Goal: Information Seeking & Learning: Find specific fact

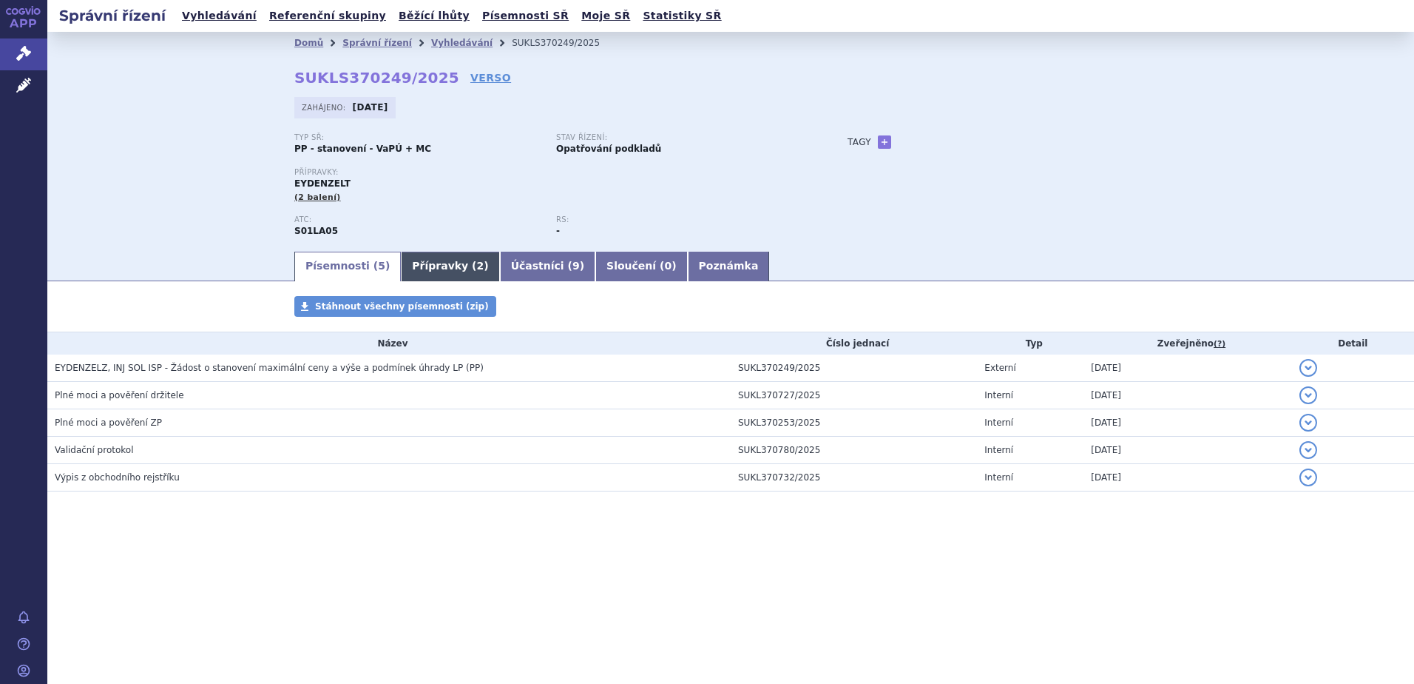
click at [419, 263] on link "Přípravky ( 2 )" at bounding box center [450, 267] width 98 height 30
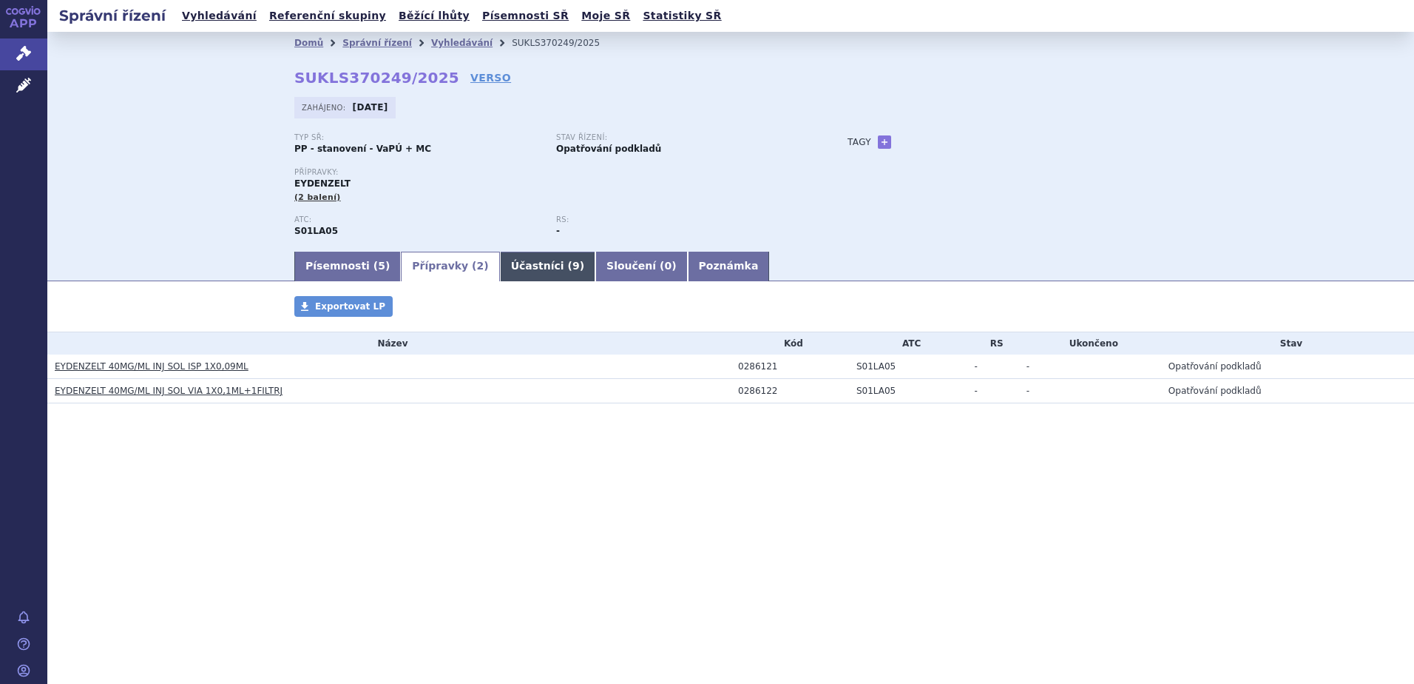
click at [502, 267] on link "Účastníci ( 9 )" at bounding box center [547, 267] width 95 height 30
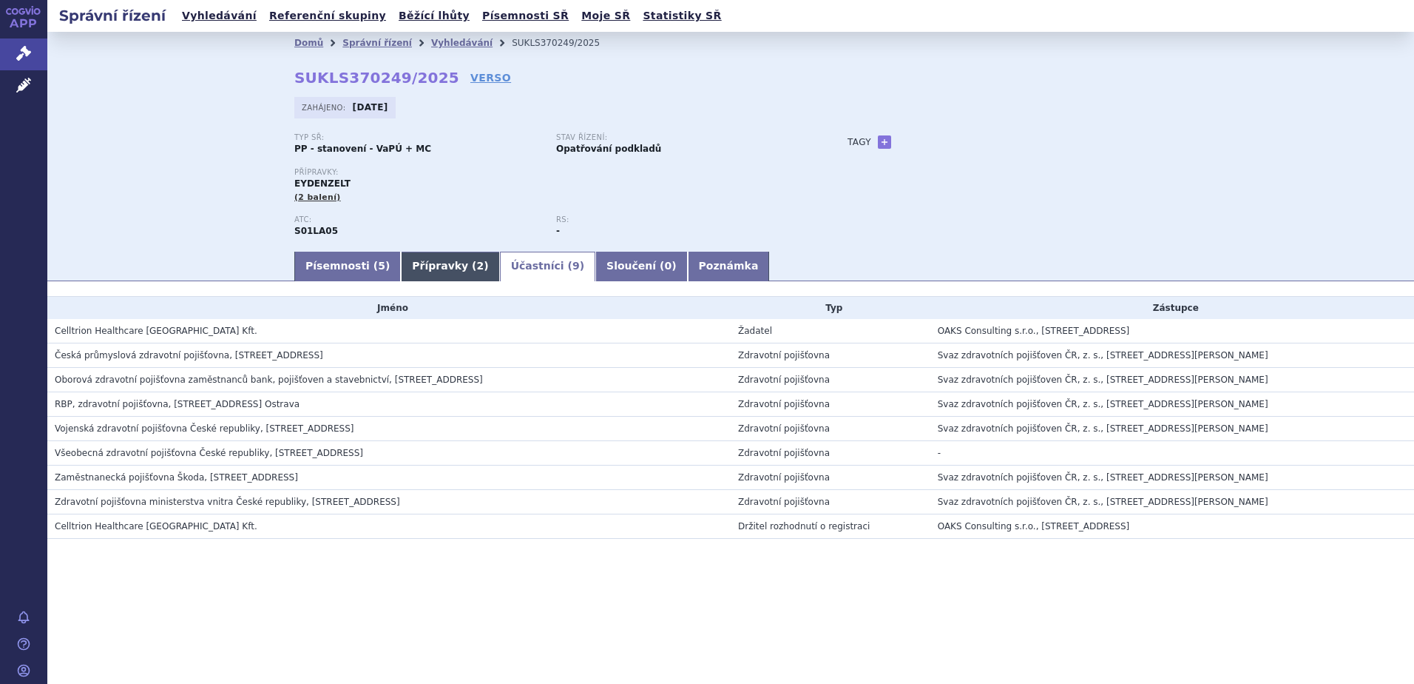
click at [406, 266] on link "Přípravky ( 2 )" at bounding box center [450, 267] width 98 height 30
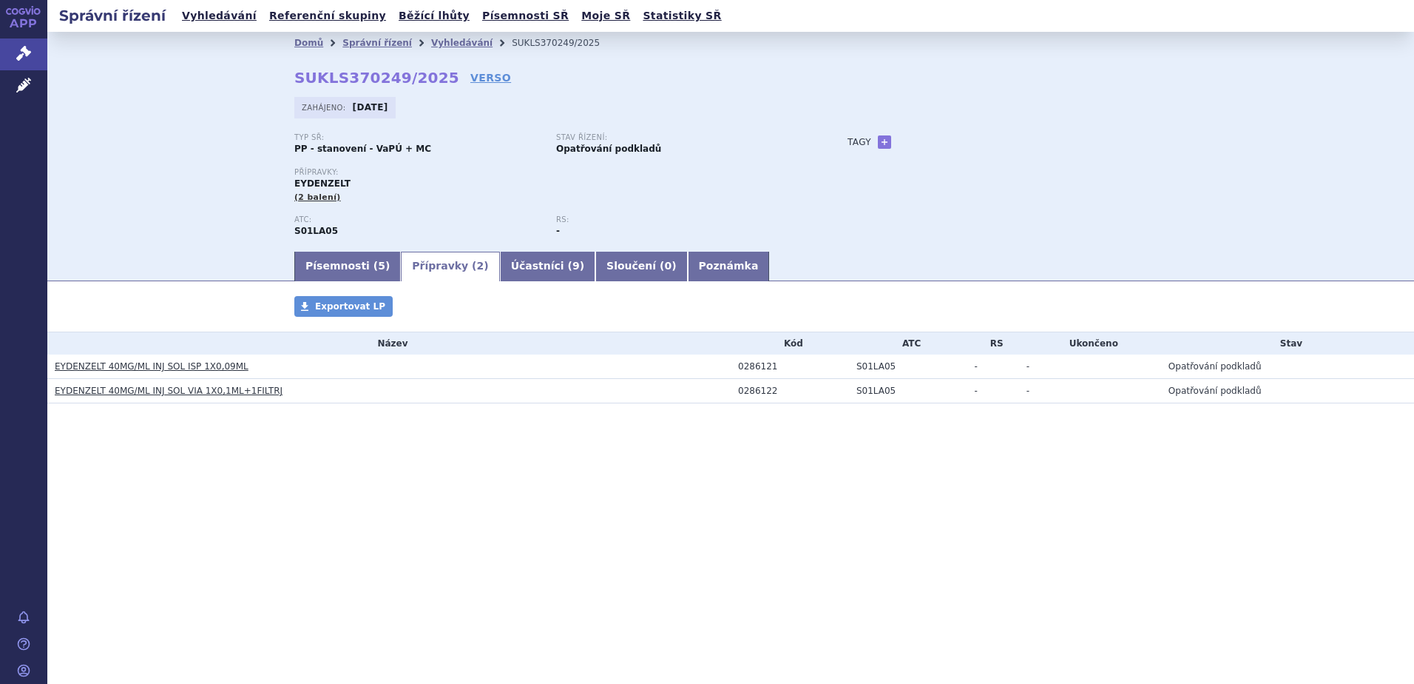
click at [78, 365] on link "EYDENZELT 40MG/ML INJ SOL ISP 1X0,09ML" at bounding box center [152, 366] width 194 height 10
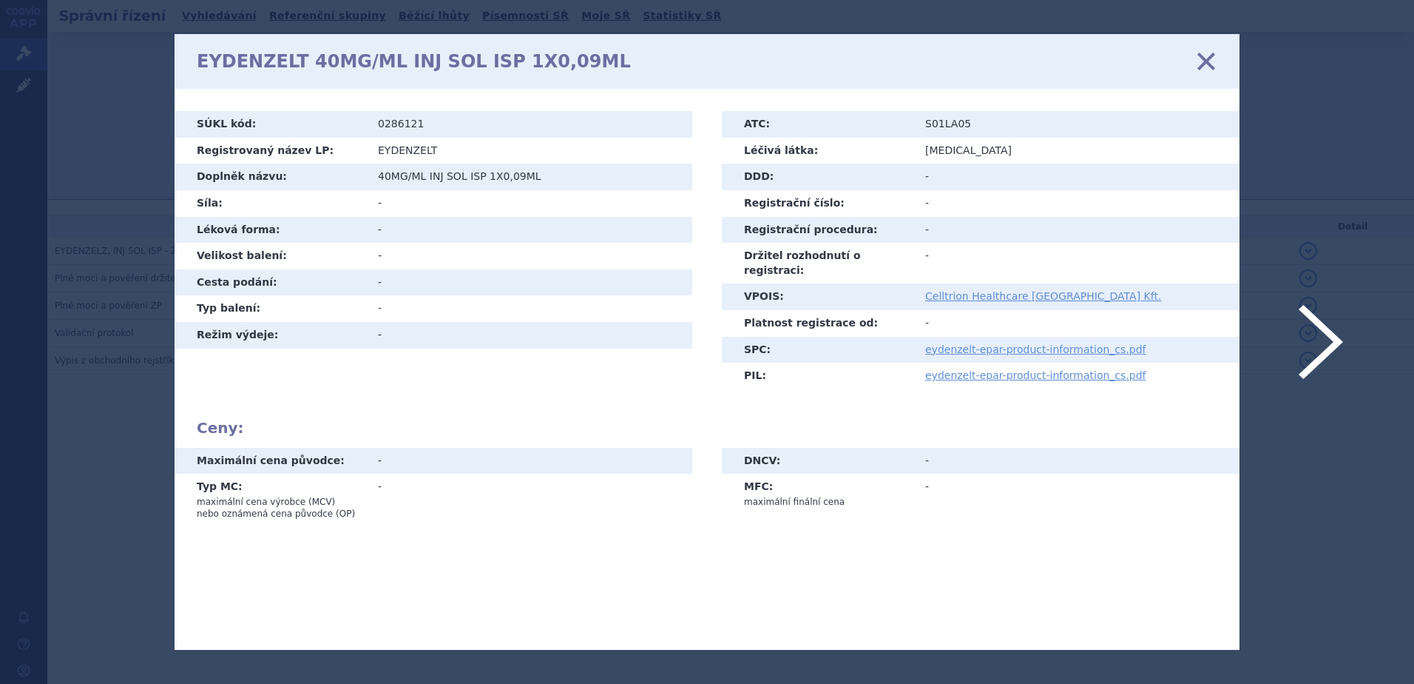
click at [1211, 60] on icon at bounding box center [1206, 61] width 31 height 31
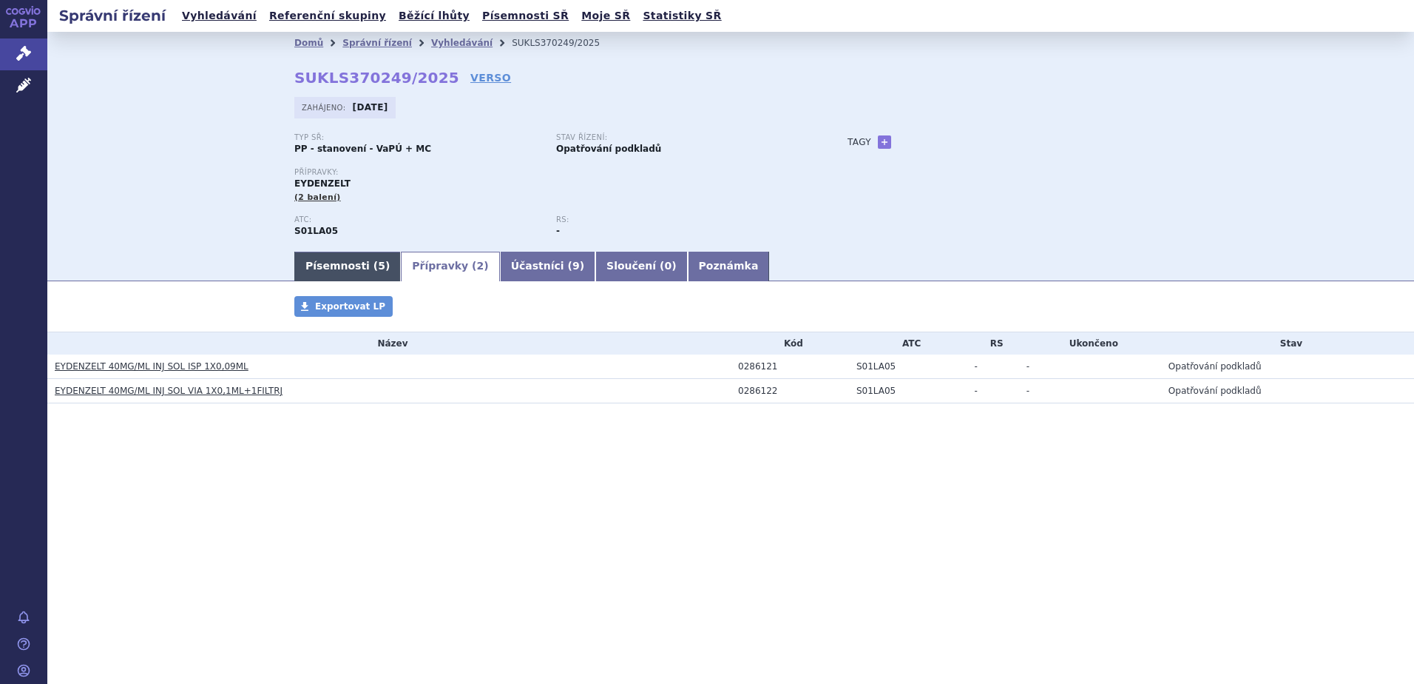
click at [321, 266] on link "Písemnosti ( 5 )" at bounding box center [347, 267] width 107 height 30
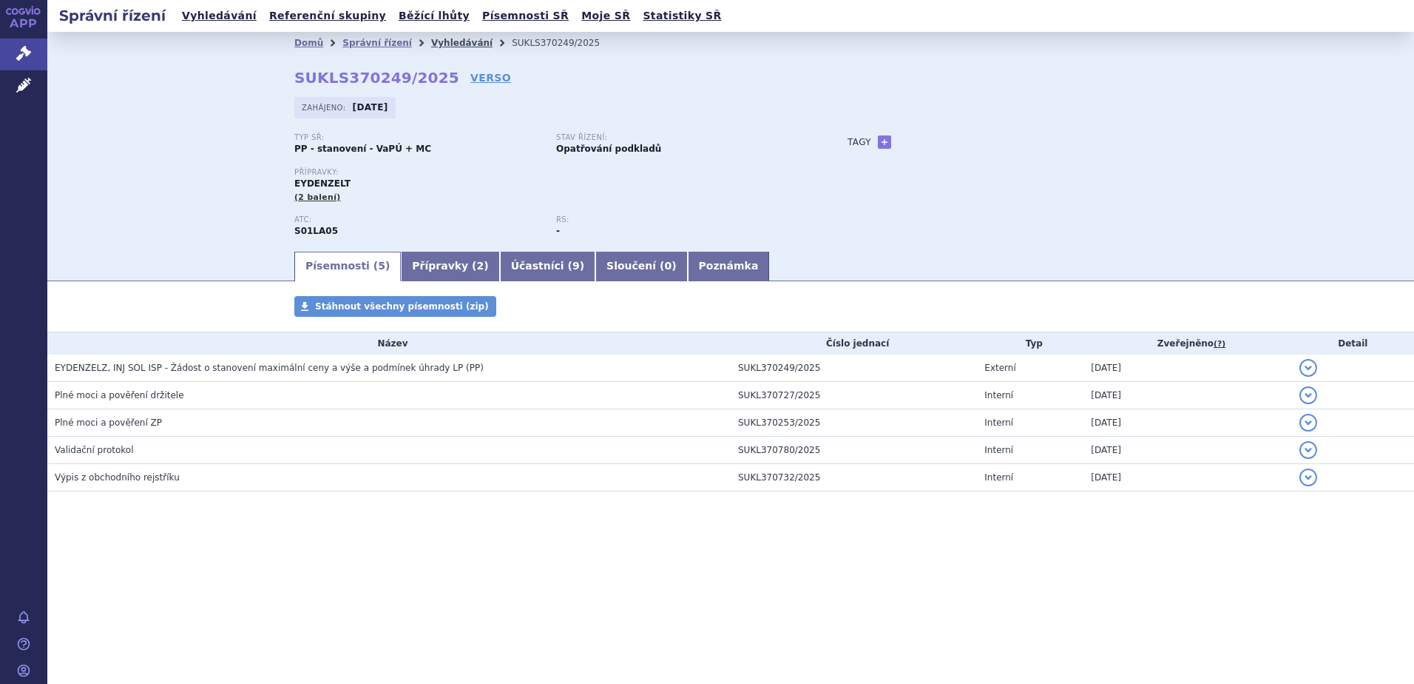
click at [440, 41] on link "Vyhledávání" at bounding box center [461, 43] width 61 height 10
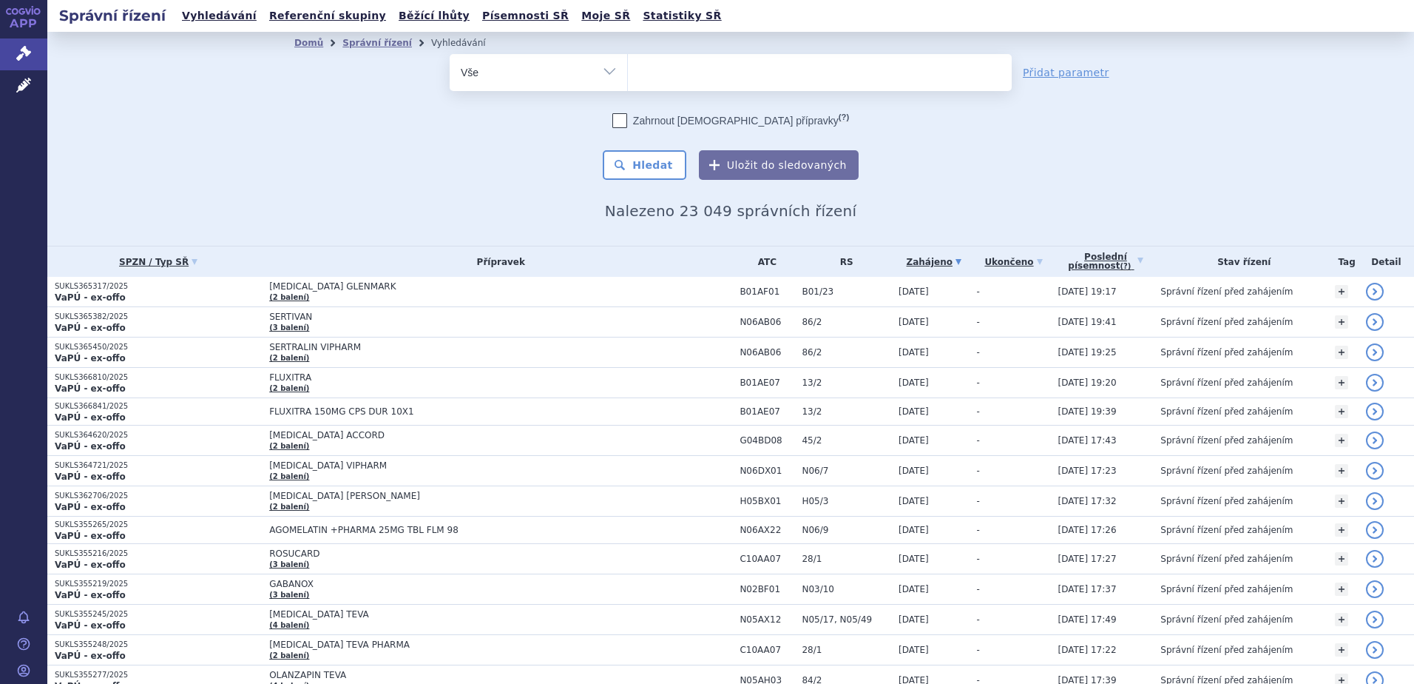
click at [162, 169] on div "Domů Správní řízení Vyhledávání Vyhledávání ve správních řízeních odstranit Vše…" at bounding box center [730, 139] width 1367 height 214
